Goal: Task Accomplishment & Management: Manage account settings

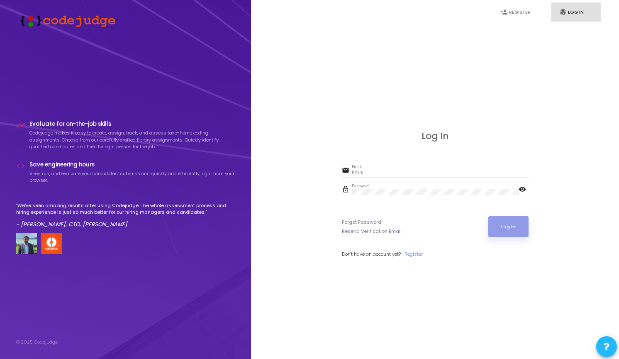
type input "[EMAIL_ADDRESS][DOMAIN_NAME]"
click at [503, 229] on button "Log In" at bounding box center [508, 226] width 40 height 21
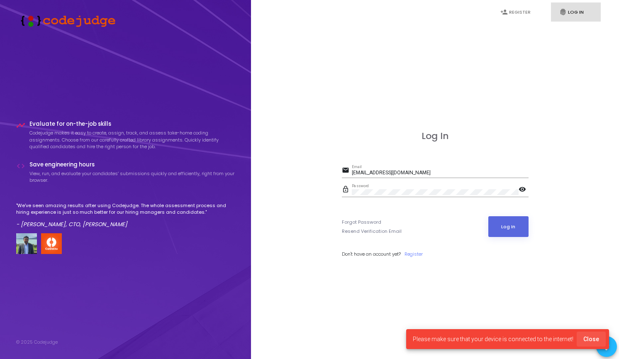
click at [593, 341] on span "Close" at bounding box center [591, 339] width 16 height 7
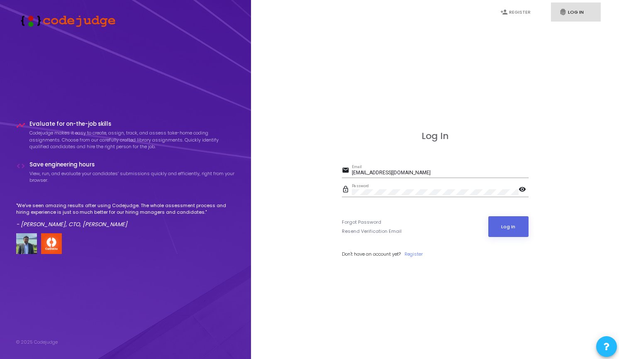
click at [392, 279] on div "Log In email [EMAIL_ADDRESS][DOMAIN_NAME] Email lock_outline Password visibilit…" at bounding box center [435, 203] width 350 height 359
click at [497, 229] on button "Log In" at bounding box center [508, 226] width 40 height 21
click at [519, 188] on mat-icon "visibility" at bounding box center [523, 190] width 10 height 10
click at [519, 188] on mat-icon "visibility_off" at bounding box center [523, 190] width 10 height 10
click at [505, 234] on button "Log In" at bounding box center [508, 226] width 40 height 21
